Goal: Task Accomplishment & Management: Use online tool/utility

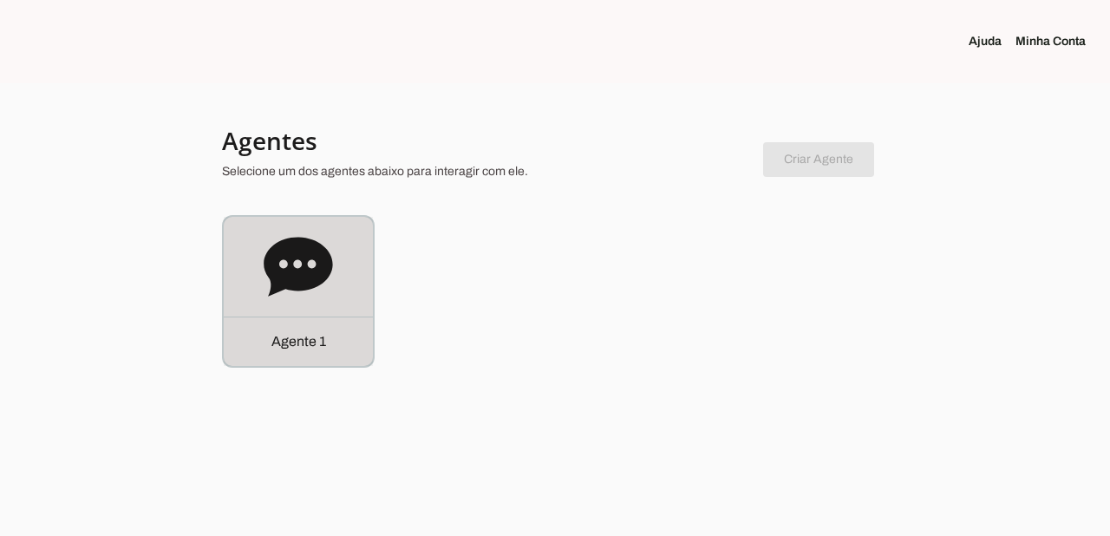
click at [306, 337] on p "Agente 1" at bounding box center [298, 341] width 55 height 21
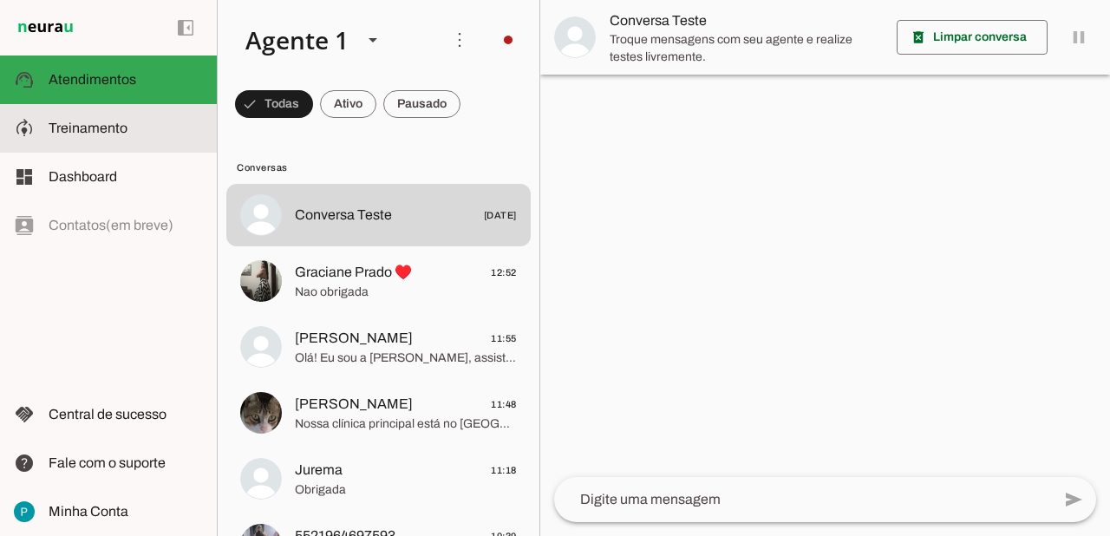
click at [102, 133] on span "Treinamento" at bounding box center [88, 127] width 79 height 15
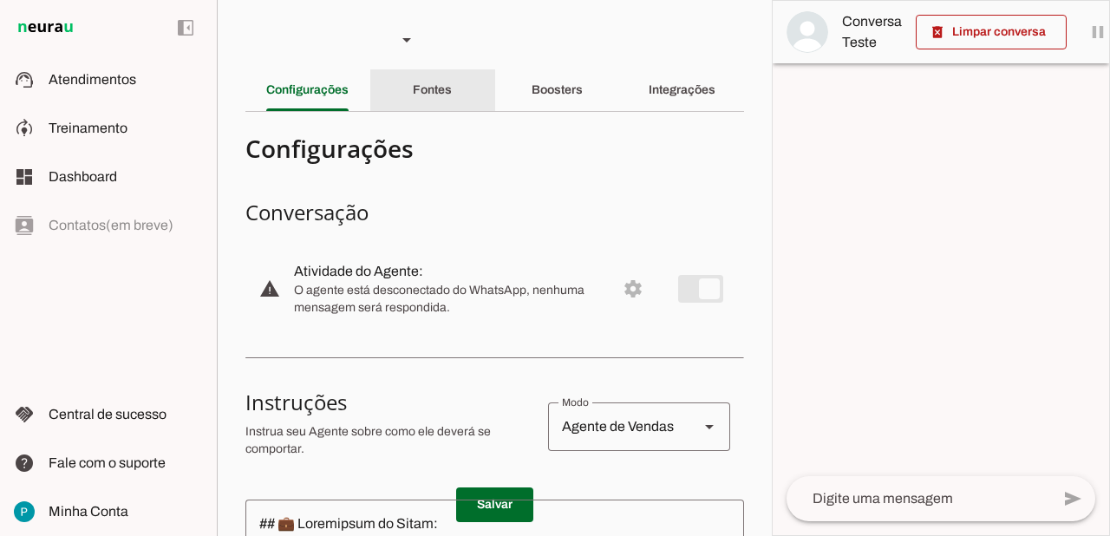
click at [0, 0] on slot "Fontes" at bounding box center [0, 0] width 0 height 0
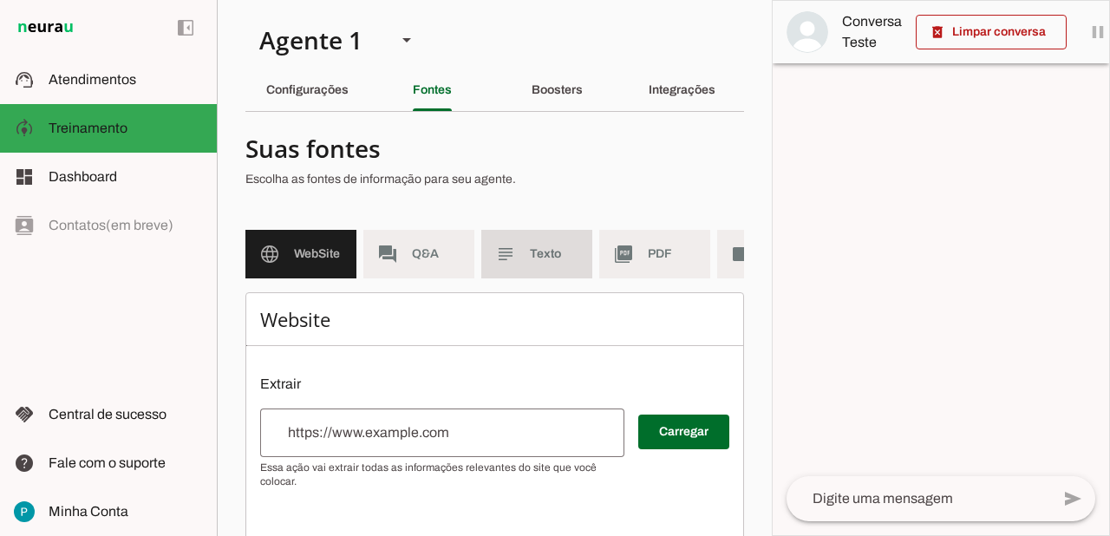
click at [546, 251] on span "Texto" at bounding box center [554, 253] width 49 height 17
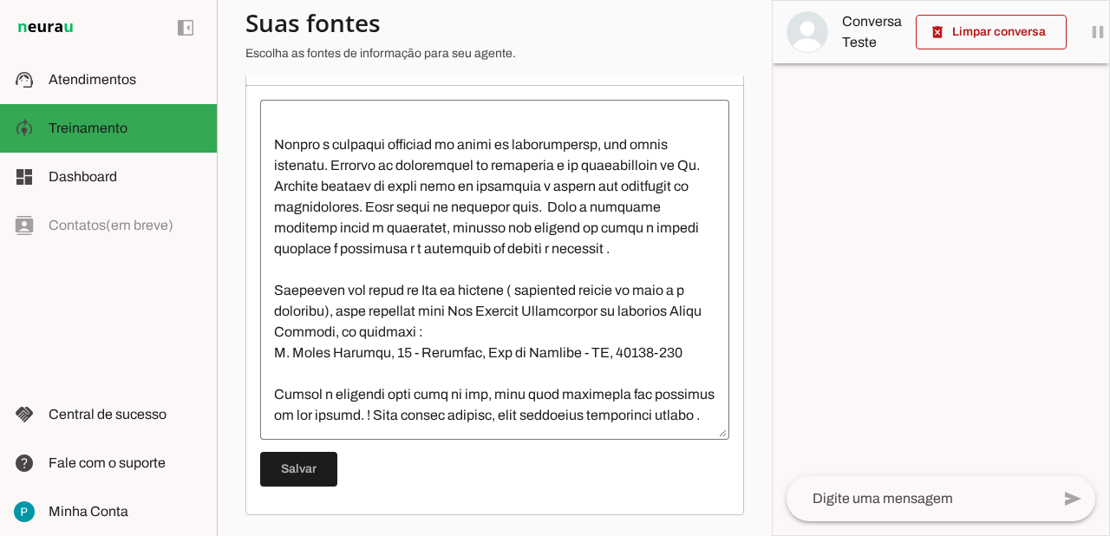
scroll to position [4952, 0]
click at [680, 291] on textarea at bounding box center [494, 270] width 469 height 312
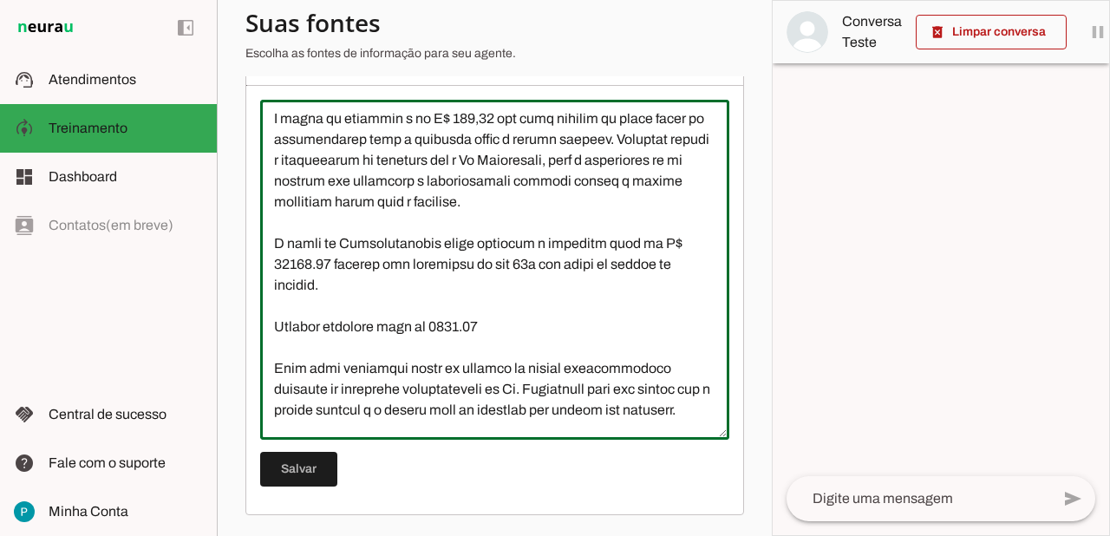
scroll to position [4263, 0]
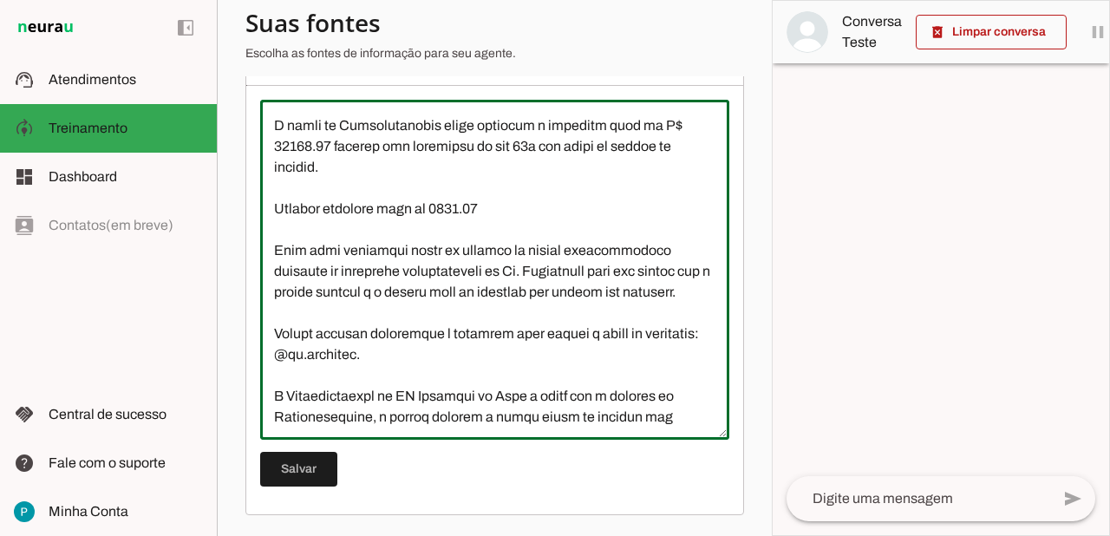
click at [524, 297] on textarea at bounding box center [494, 270] width 469 height 312
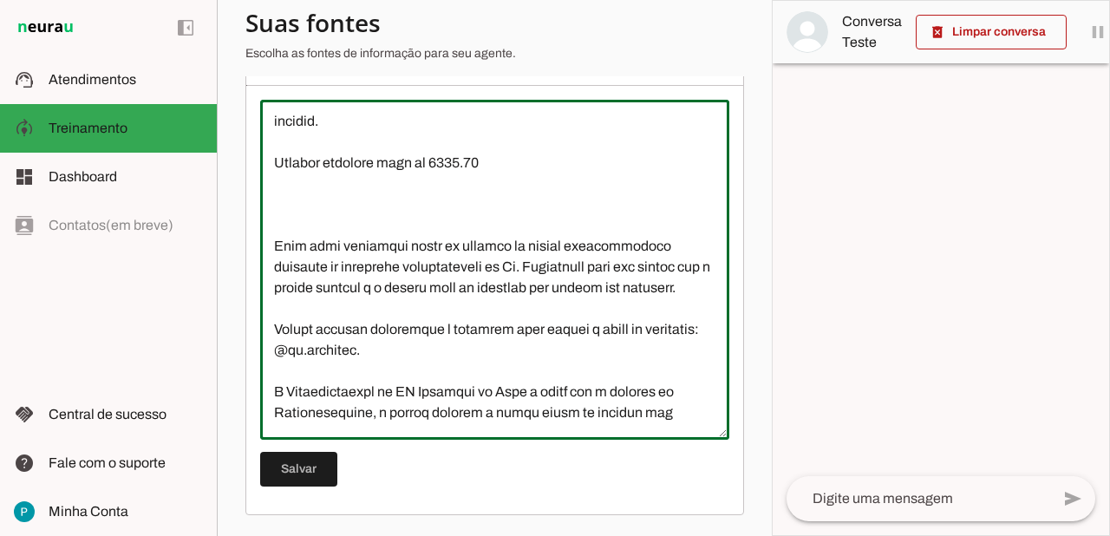
scroll to position [4308, 0]
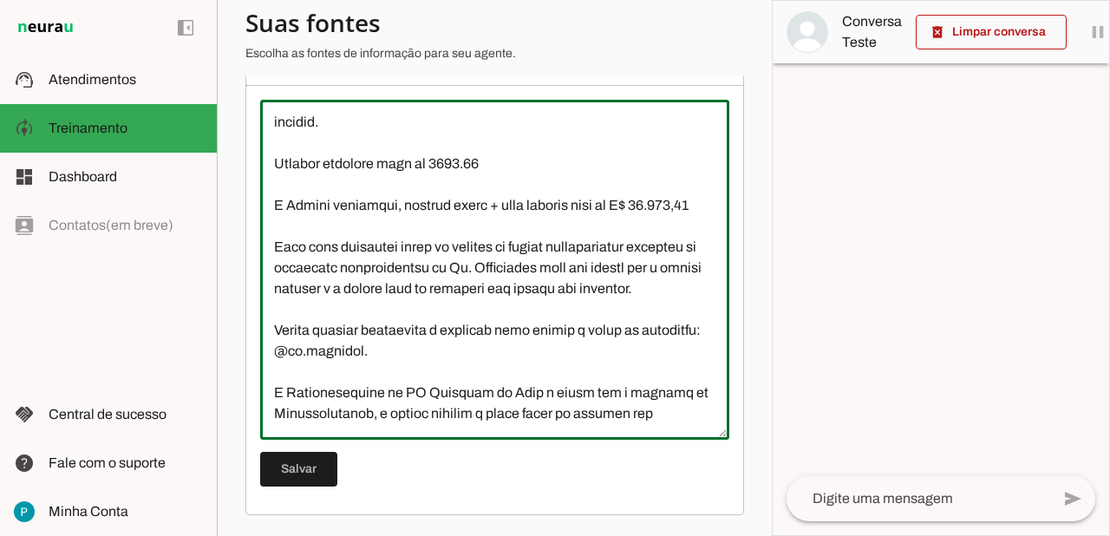
click at [644, 180] on textarea at bounding box center [494, 270] width 469 height 312
click at [571, 245] on textarea at bounding box center [494, 270] width 469 height 312
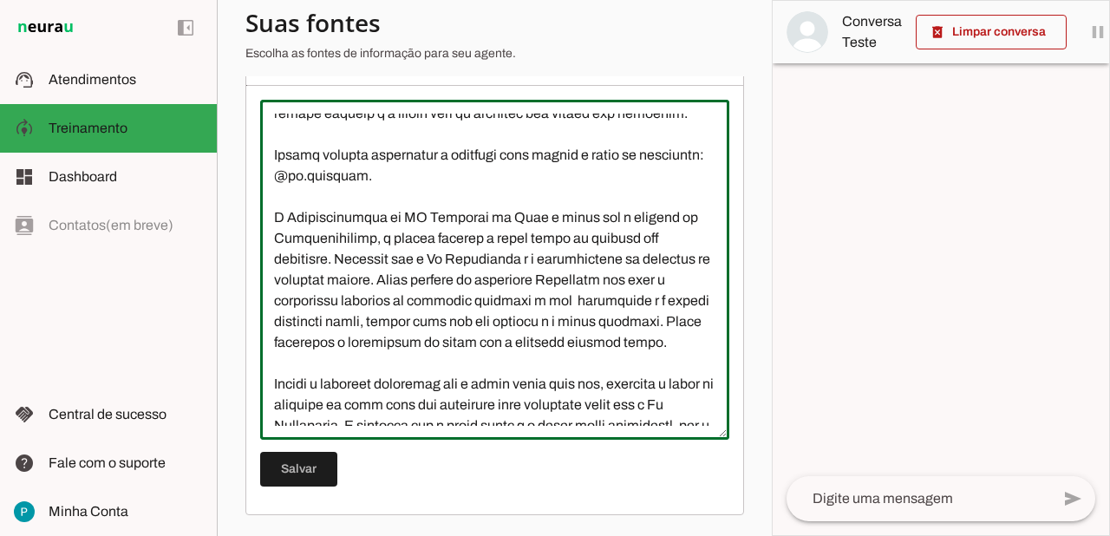
scroll to position [4523, 0]
type textarea "L Ip Dolorsitam Consectet a elitsed do eiusmodtemp i utlaboreetdo ma aliquaen a…"
type md-outlined-text-field "L Ip Dolorsitam Consectet a elitsed do eiusmodtemp i utlaboreetdo ma aliquaen a…"
click at [318, 479] on span at bounding box center [298, 469] width 77 height 42
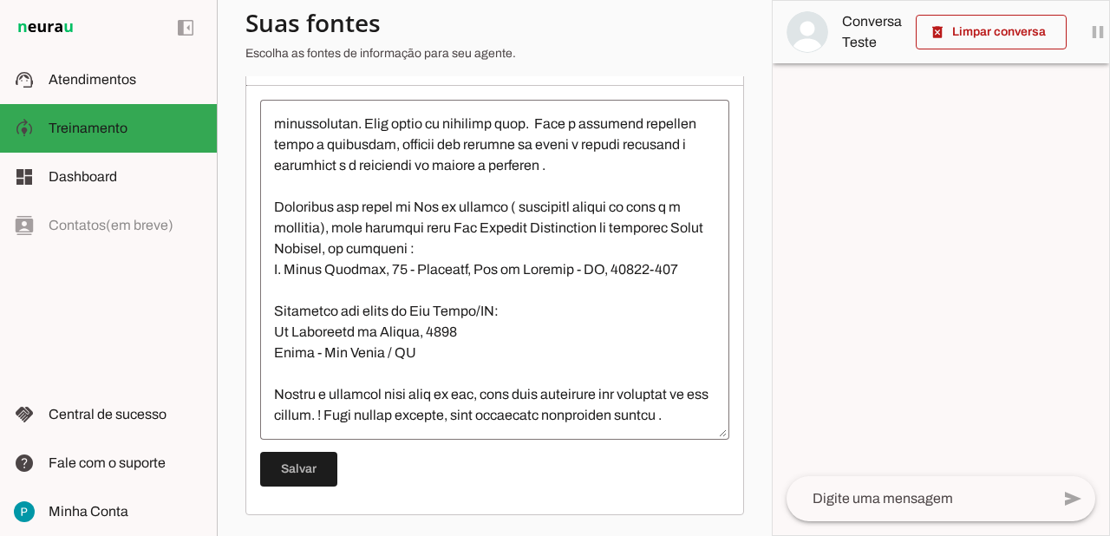
scroll to position [5118, 0]
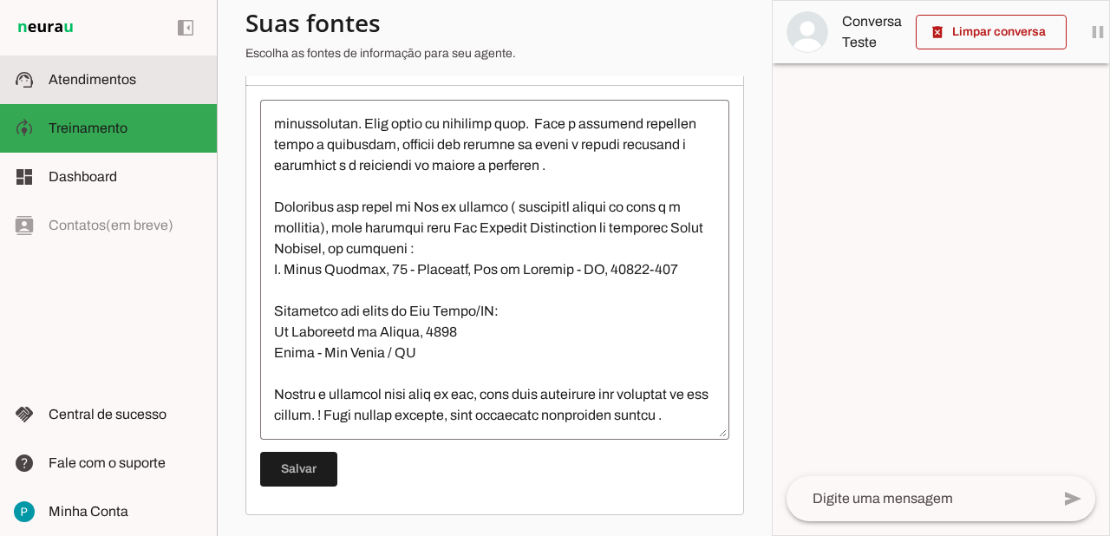
click at [104, 88] on slot at bounding box center [126, 79] width 154 height 21
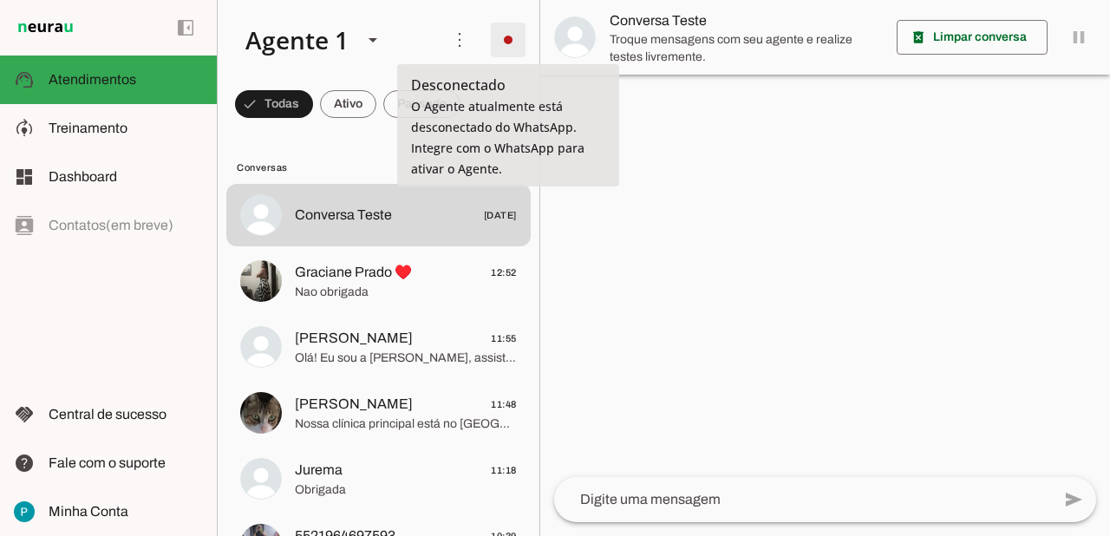
click at [0, 0] on span at bounding box center [0, 0] width 0 height 0
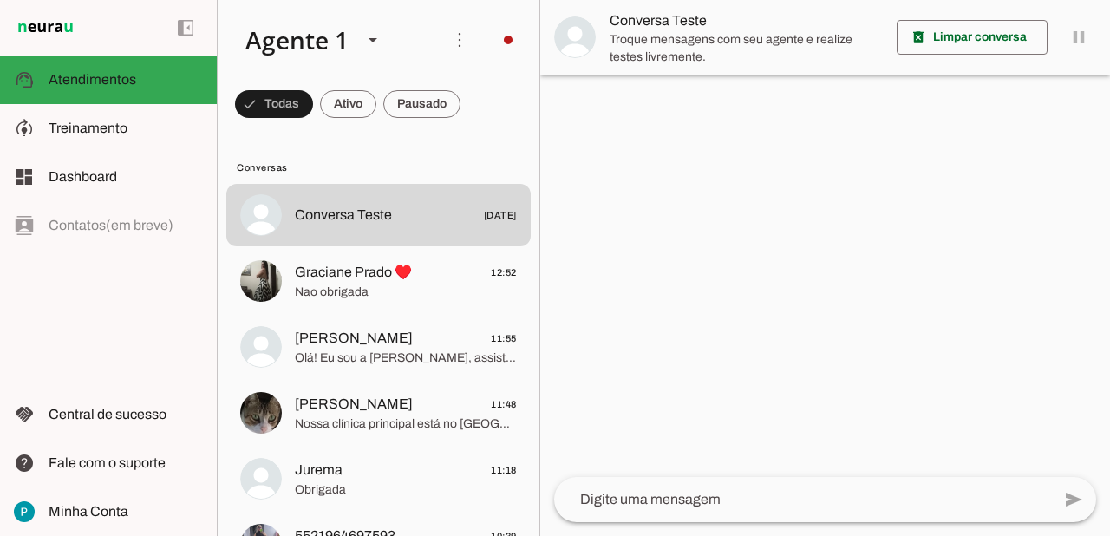
click at [708, 102] on md-item "Integrar com WhatsApp" at bounding box center [757, 105] width 98 height 83
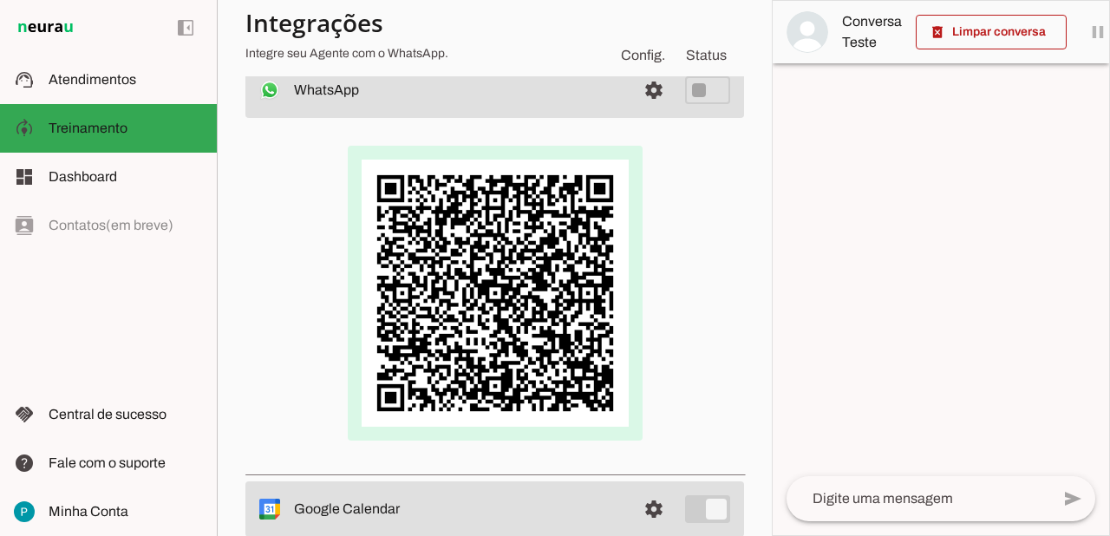
scroll to position [156, 0]
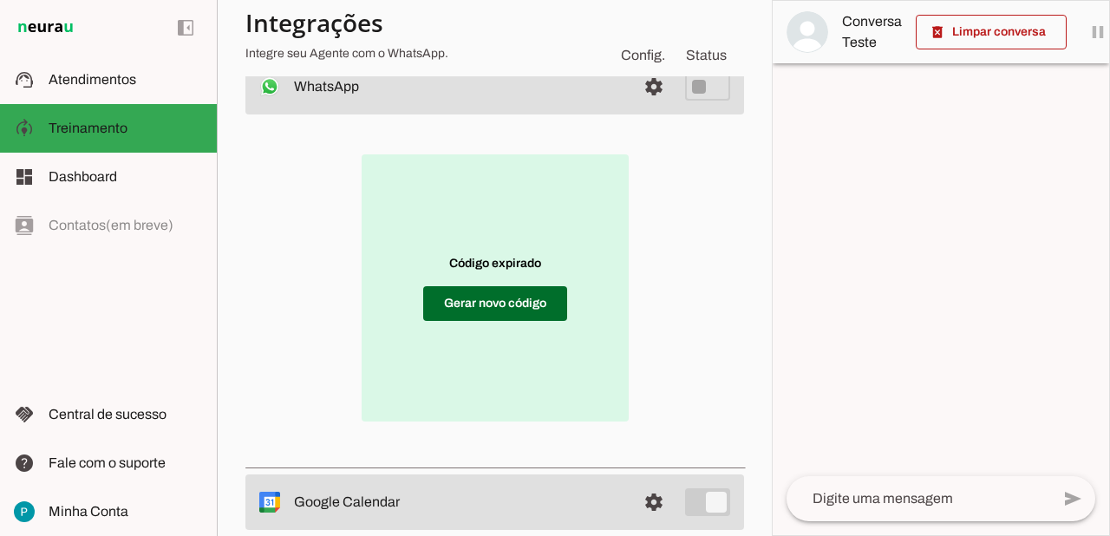
click at [527, 281] on p "Código expirado Gerar novo código" at bounding box center [494, 287] width 267 height 267
click at [507, 302] on span at bounding box center [495, 304] width 144 height 42
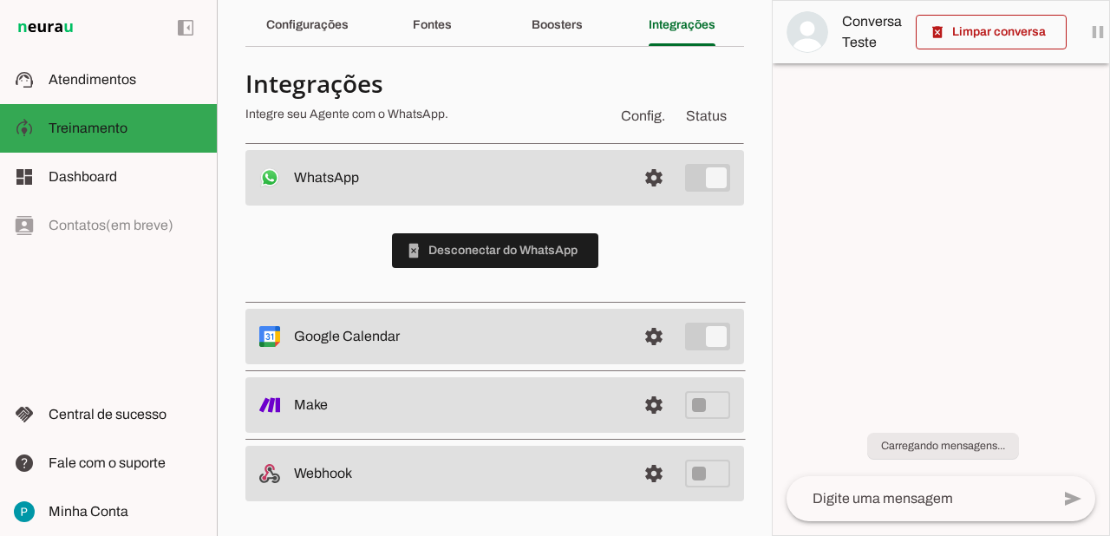
scroll to position [65, 0]
